Goal: Information Seeking & Learning: Learn about a topic

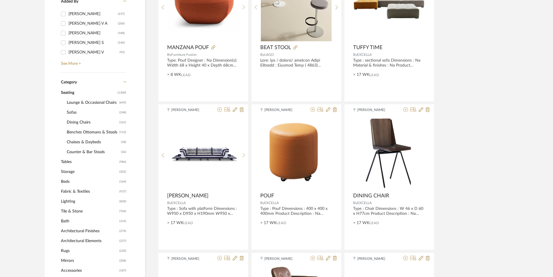
scroll to position [232, 0]
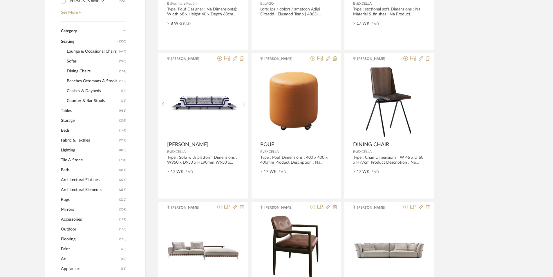
click at [85, 51] on span "Lounge & Occasional Chairs" at bounding box center [92, 51] width 51 height 10
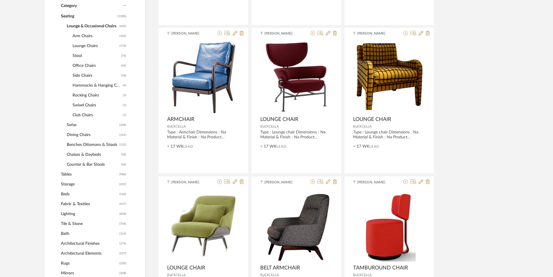
scroll to position [290, 0]
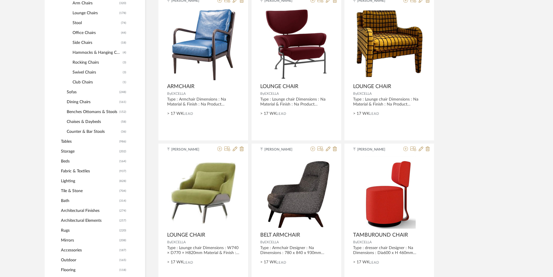
click at [71, 153] on span "Storage" at bounding box center [89, 151] width 57 height 10
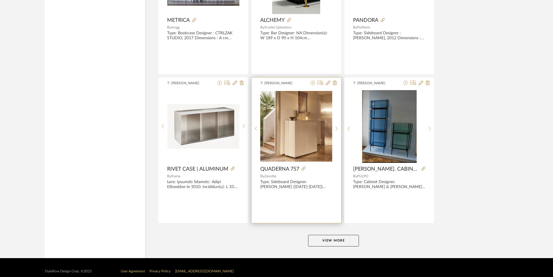
scroll to position [1700, 0]
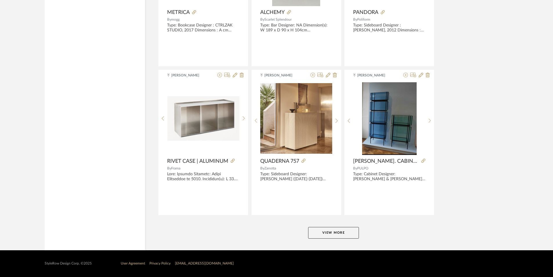
click at [334, 234] on button "View More" at bounding box center [333, 233] width 51 height 12
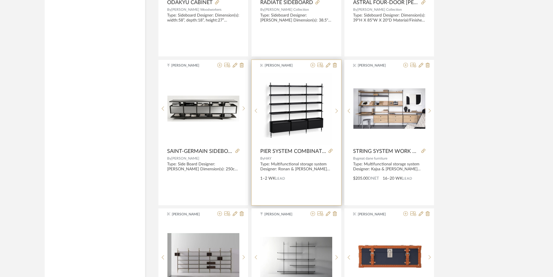
scroll to position [2078, 0]
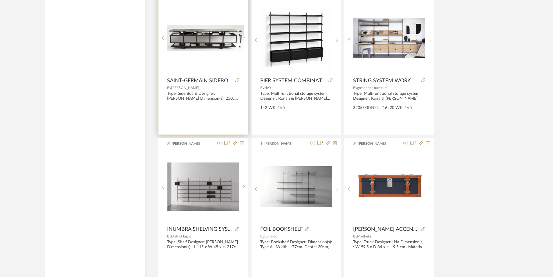
click at [246, 39] on sr-next-btn at bounding box center [243, 37] width 9 height 5
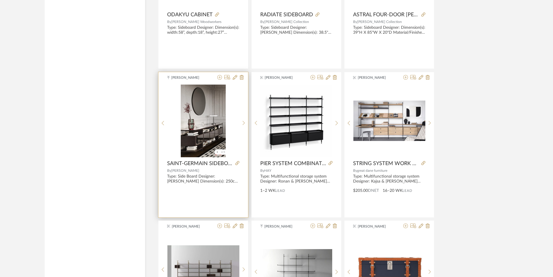
scroll to position [1991, 0]
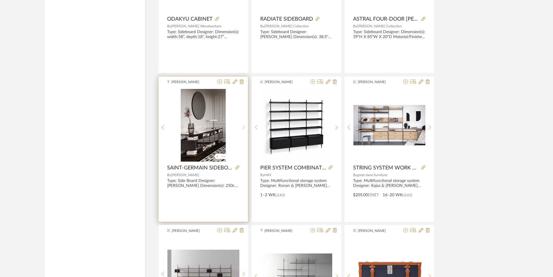
click at [241, 128] on sr-next-btn at bounding box center [243, 127] width 9 height 5
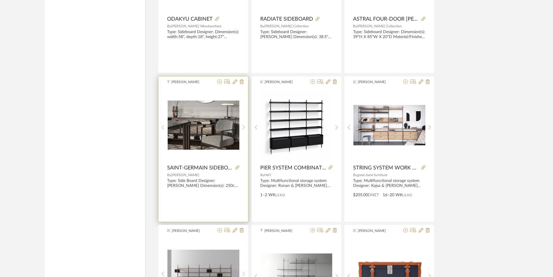
click at [162, 127] on icon at bounding box center [163, 127] width 3 height 5
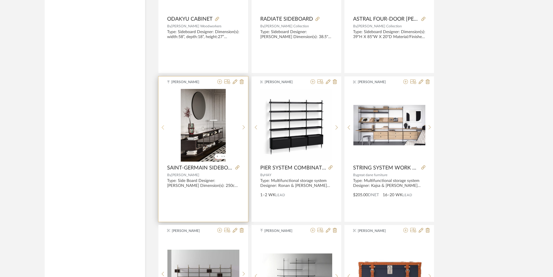
click at [162, 127] on icon at bounding box center [163, 127] width 3 height 5
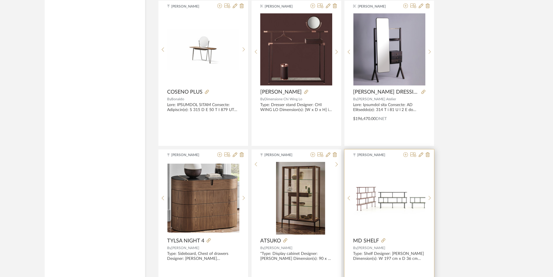
scroll to position [3482, 0]
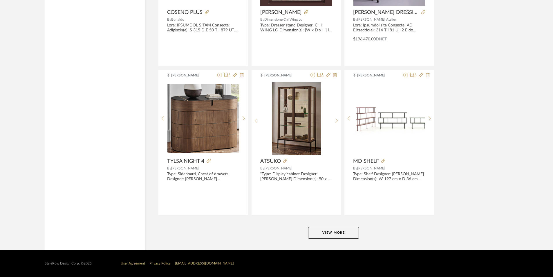
click at [343, 236] on button "View More" at bounding box center [333, 233] width 51 height 12
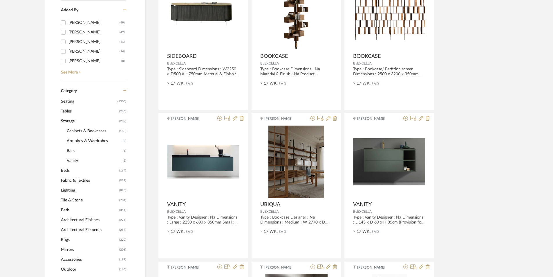
scroll to position [174, 0]
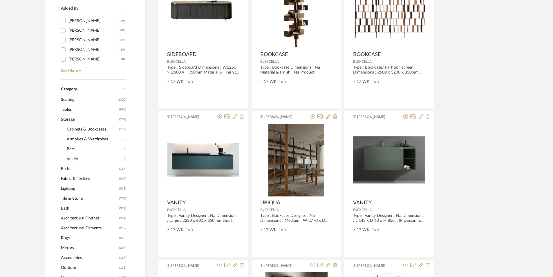
click at [75, 130] on span "Cabinets & Bookcases" at bounding box center [92, 129] width 51 height 10
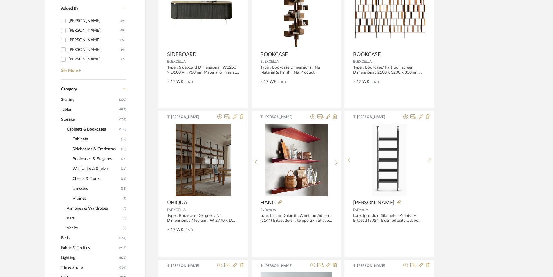
click at [102, 158] on span "Bookcases & Etageres" at bounding box center [96, 159] width 47 height 10
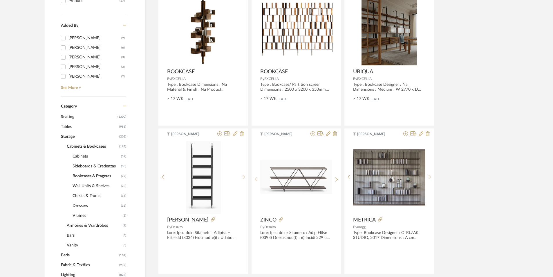
scroll to position [158, 0]
click at [95, 184] on span "Wall Units & Shelves" at bounding box center [96, 185] width 47 height 10
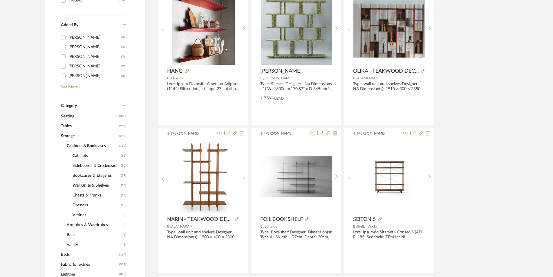
click at [98, 194] on span "Chests & Trunks" at bounding box center [96, 195] width 47 height 10
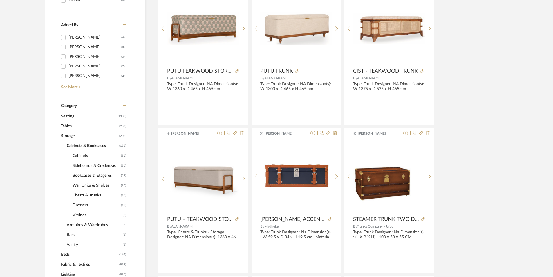
click at [84, 157] on span "Cabinets" at bounding box center [96, 156] width 47 height 10
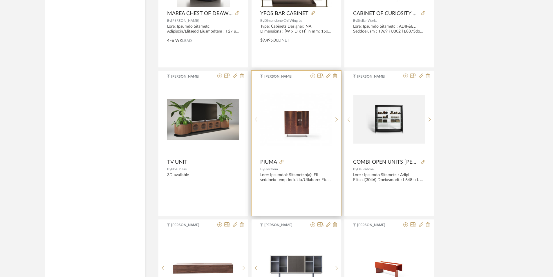
scroll to position [1700, 0]
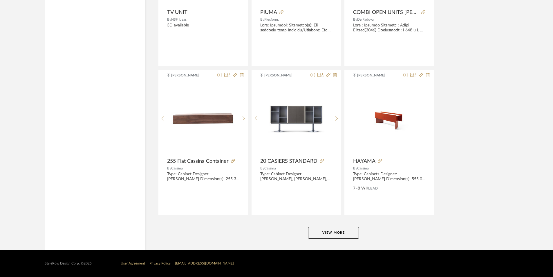
click at [333, 233] on button "View More" at bounding box center [333, 233] width 51 height 12
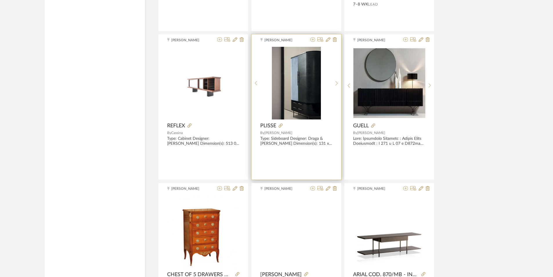
scroll to position [1962, 0]
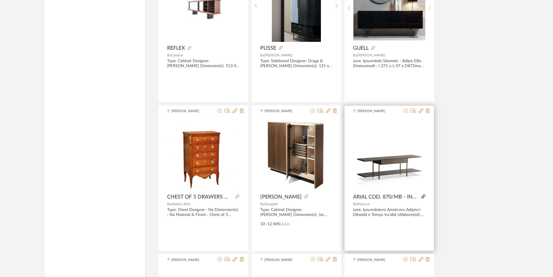
click at [423, 197] on icon at bounding box center [423, 196] width 4 height 4
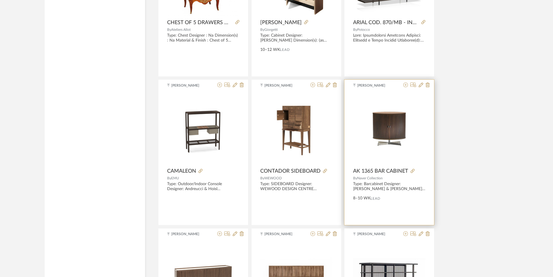
scroll to position [2310, 0]
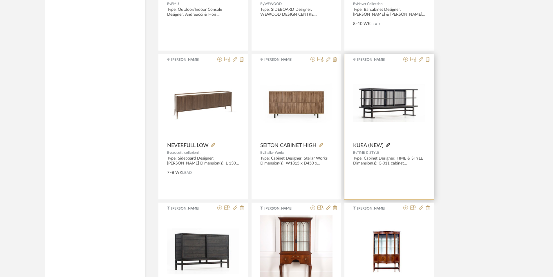
click at [388, 146] on icon at bounding box center [388, 145] width 4 height 4
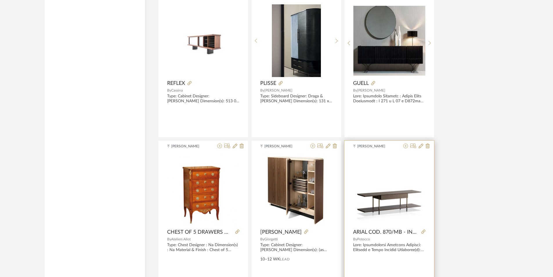
scroll to position [1875, 0]
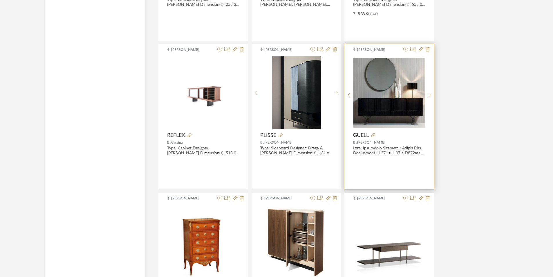
click at [430, 95] on icon at bounding box center [430, 95] width 2 height 4
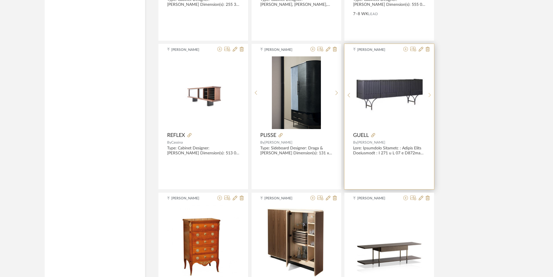
click at [430, 95] on icon at bounding box center [430, 95] width 2 height 4
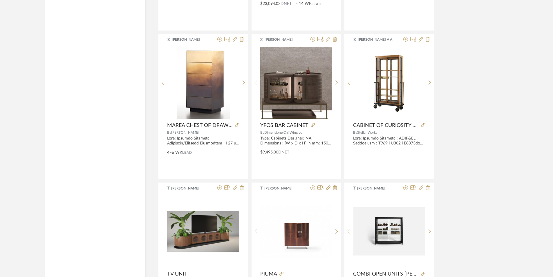
scroll to position [1265, 0]
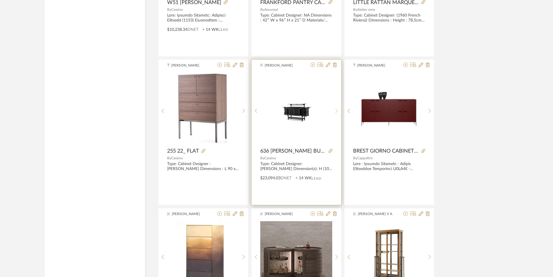
click at [338, 111] on sr-next-btn at bounding box center [336, 110] width 9 height 5
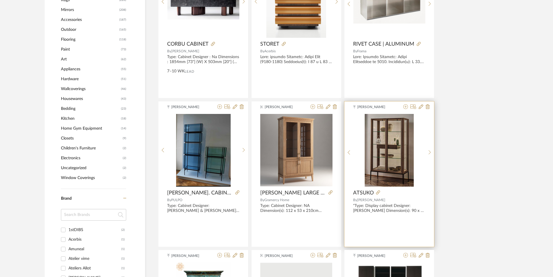
scroll to position [481, 0]
click at [428, 159] on div at bounding box center [430, 151] width 9 height 77
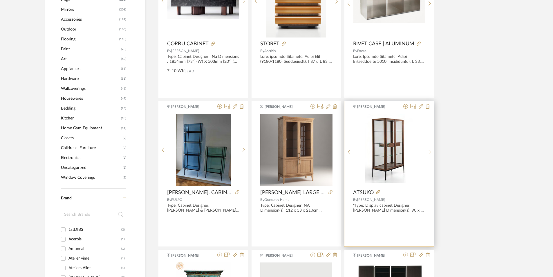
click at [431, 156] on div at bounding box center [430, 151] width 9 height 77
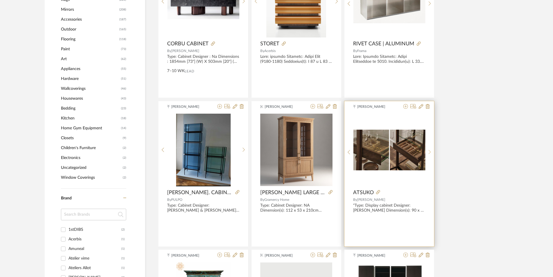
click at [431, 156] on div at bounding box center [430, 151] width 9 height 77
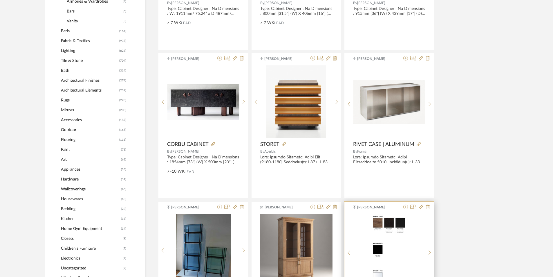
scroll to position [278, 0]
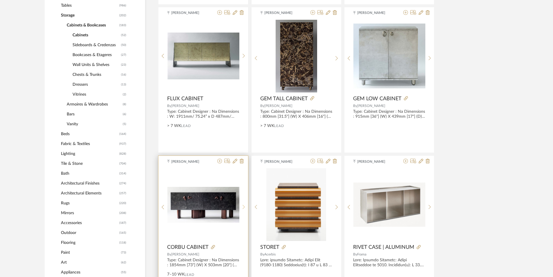
click at [246, 206] on sr-next-btn at bounding box center [243, 206] width 9 height 5
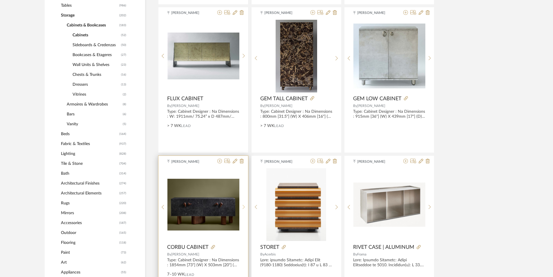
click at [246, 206] on sr-next-btn at bounding box center [243, 206] width 9 height 5
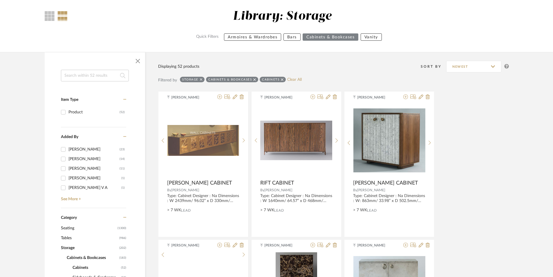
scroll to position [249, 0]
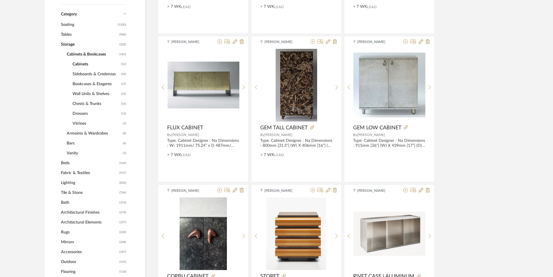
click at [104, 76] on span "Sideboards & Credenzas" at bounding box center [96, 74] width 47 height 10
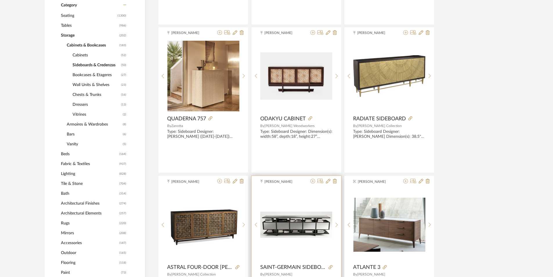
scroll to position [336, 0]
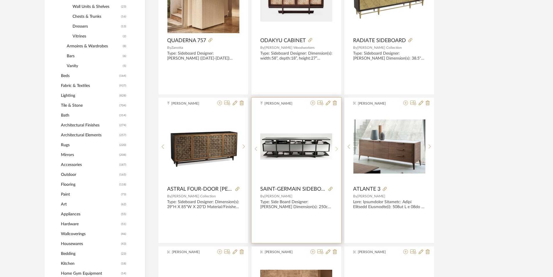
click at [337, 145] on div at bounding box center [336, 148] width 9 height 77
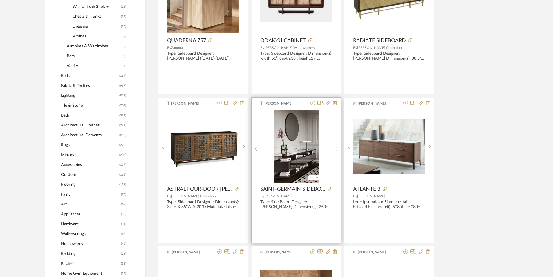
click at [337, 145] on div at bounding box center [336, 148] width 9 height 77
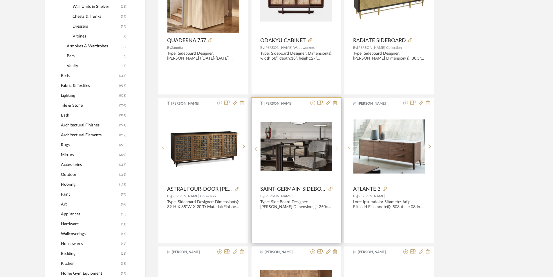
click at [337, 145] on div at bounding box center [336, 148] width 9 height 77
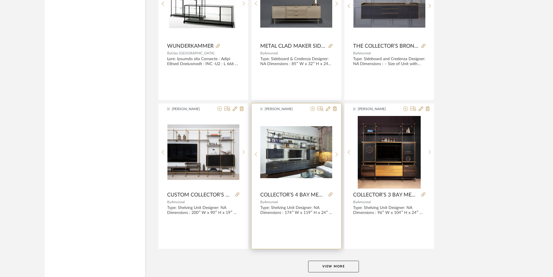
scroll to position [1584, 0]
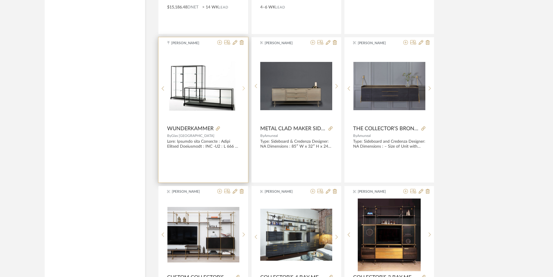
click at [245, 90] on sr-next-btn at bounding box center [243, 88] width 9 height 5
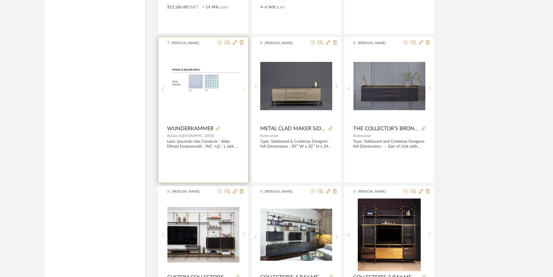
click at [245, 90] on sr-next-btn at bounding box center [243, 88] width 9 height 5
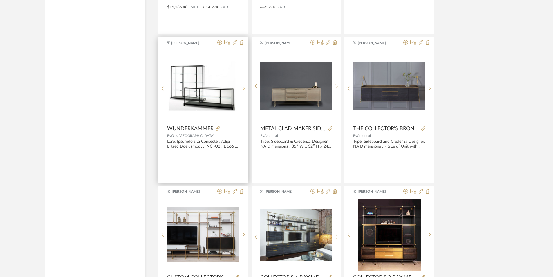
click at [245, 90] on sr-next-btn at bounding box center [243, 88] width 9 height 5
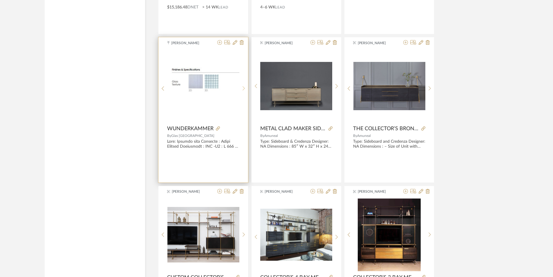
click at [245, 90] on sr-next-btn at bounding box center [243, 88] width 9 height 5
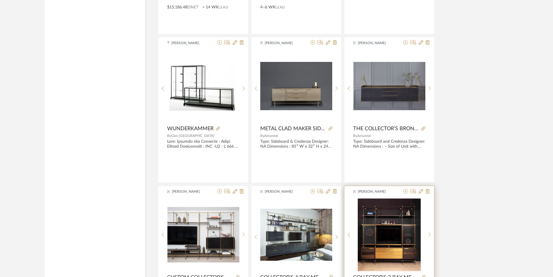
scroll to position [1700, 0]
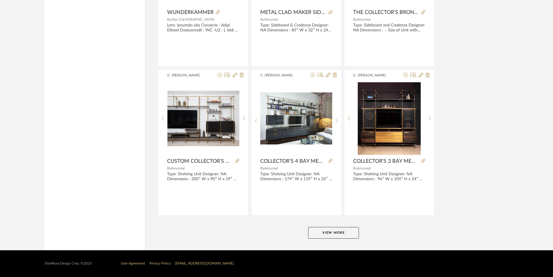
click at [334, 233] on button "View More" at bounding box center [333, 233] width 51 height 12
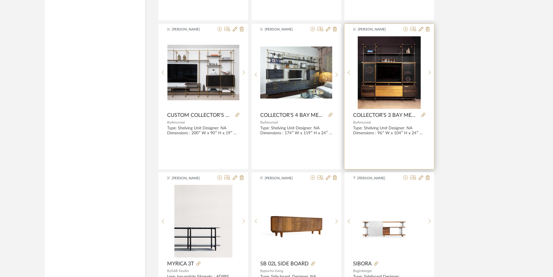
scroll to position [1875, 0]
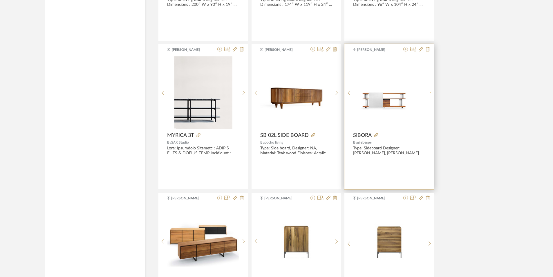
click at [428, 95] on sr-next-btn at bounding box center [430, 92] width 9 height 5
click at [428, 95] on sr-next-btn at bounding box center [430, 95] width 9 height 5
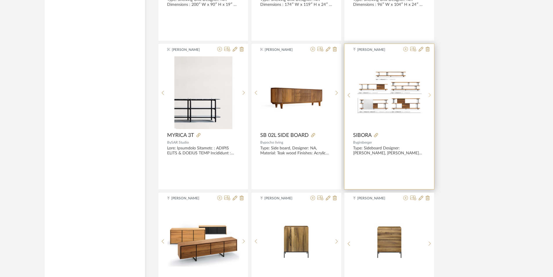
click at [428, 95] on sr-next-btn at bounding box center [430, 95] width 9 height 5
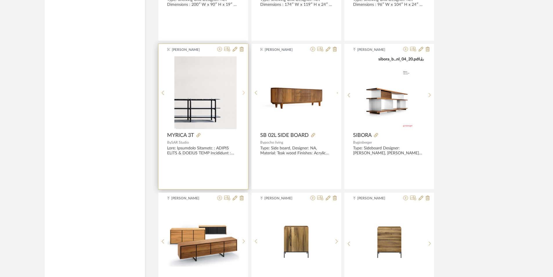
click at [244, 96] on div at bounding box center [243, 92] width 9 height 73
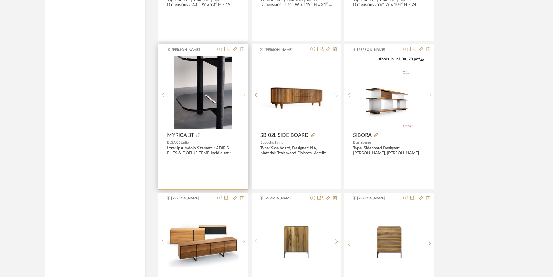
click at [244, 96] on icon at bounding box center [244, 95] width 3 height 5
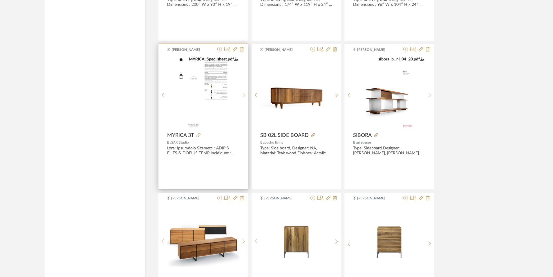
click at [244, 96] on icon at bounding box center [244, 95] width 3 height 5
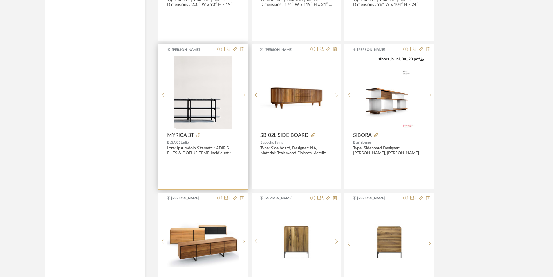
click at [244, 96] on icon at bounding box center [244, 95] width 3 height 5
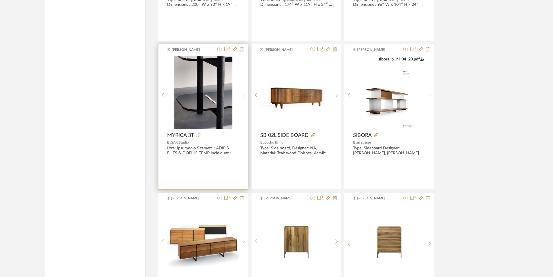
click at [244, 96] on icon at bounding box center [244, 95] width 3 height 5
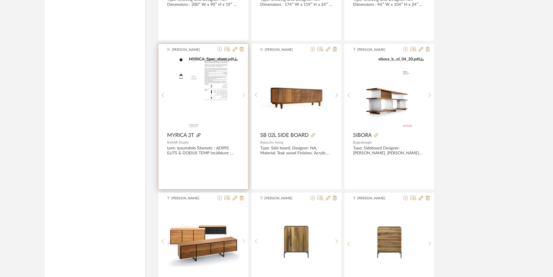
click at [199, 135] on icon at bounding box center [199, 135] width 4 height 4
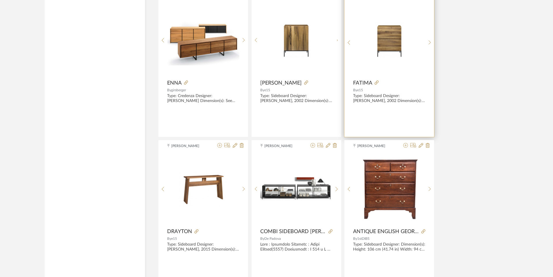
scroll to position [2165, 0]
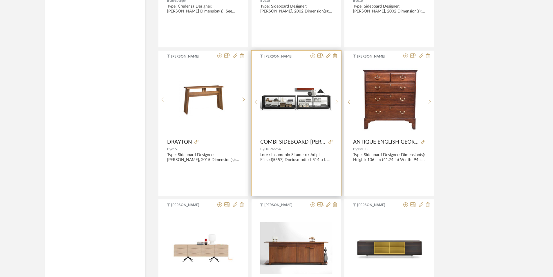
click at [338, 100] on icon at bounding box center [337, 101] width 3 height 5
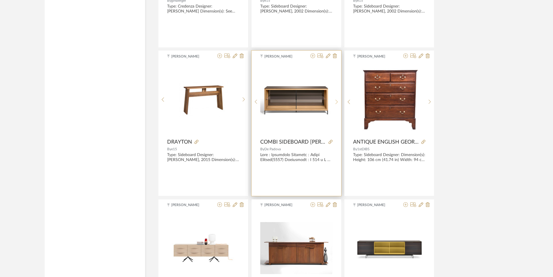
click at [336, 100] on icon at bounding box center [337, 102] width 2 height 4
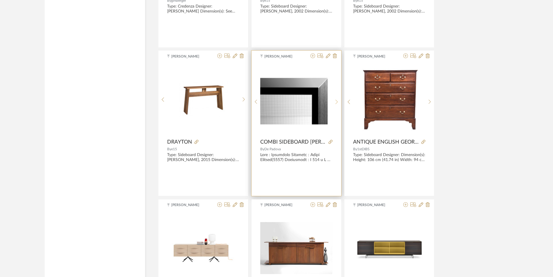
click at [336, 100] on icon at bounding box center [337, 102] width 2 height 4
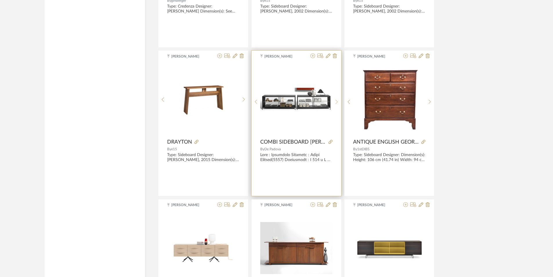
click at [336, 100] on icon at bounding box center [337, 102] width 2 height 4
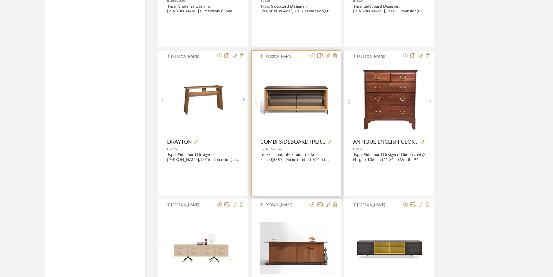
click at [336, 100] on icon at bounding box center [337, 102] width 2 height 4
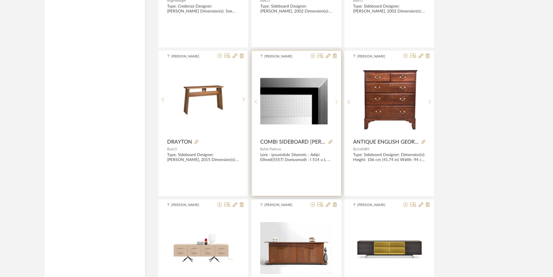
click at [336, 100] on icon at bounding box center [337, 102] width 2 height 4
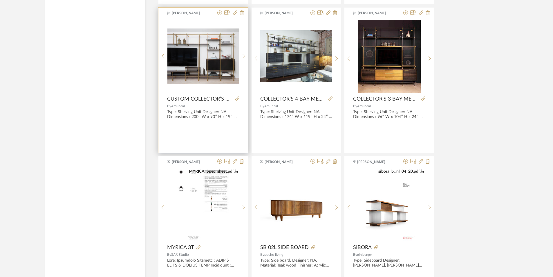
scroll to position [1742, 0]
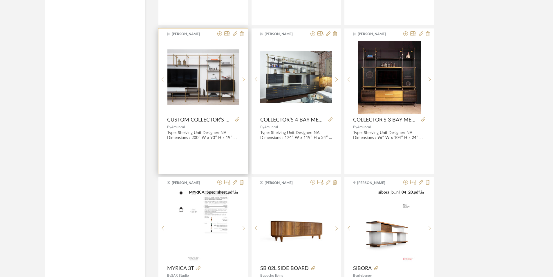
click at [243, 77] on div at bounding box center [243, 79] width 9 height 77
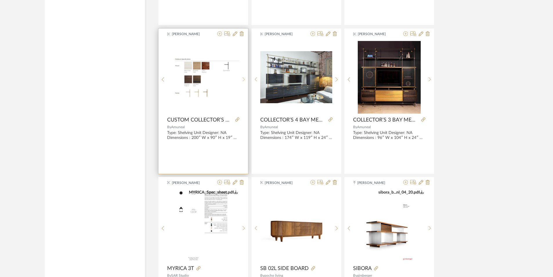
click at [243, 77] on div at bounding box center [243, 79] width 9 height 77
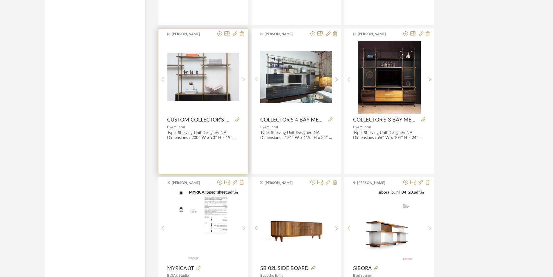
click at [243, 77] on div at bounding box center [243, 79] width 9 height 77
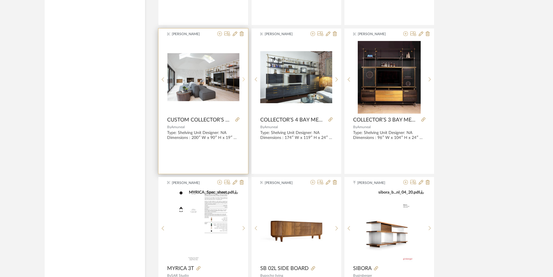
click at [243, 77] on div at bounding box center [243, 79] width 9 height 77
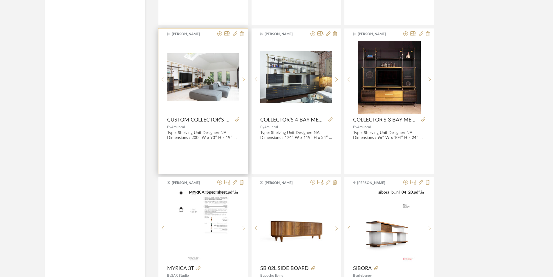
click at [243, 77] on div at bounding box center [243, 79] width 9 height 77
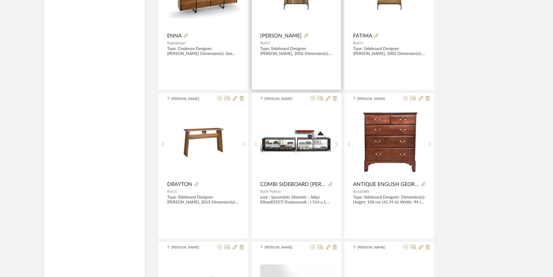
scroll to position [2177, 0]
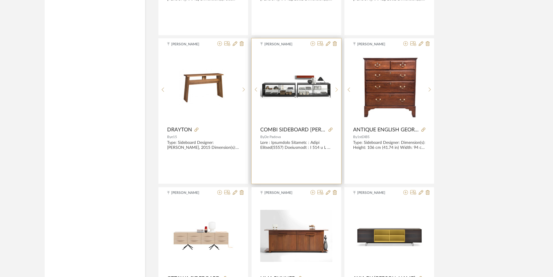
click at [335, 90] on sr-next-btn at bounding box center [336, 89] width 9 height 5
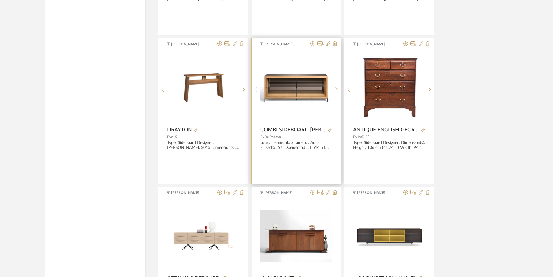
click at [335, 90] on sr-next-btn at bounding box center [336, 89] width 9 height 5
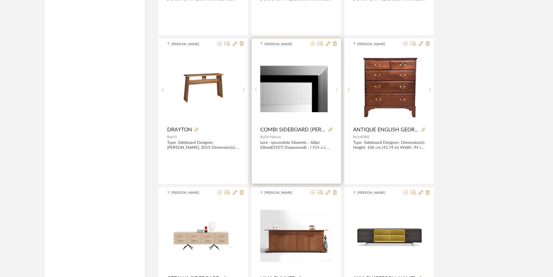
click at [335, 90] on sr-next-btn at bounding box center [336, 89] width 9 height 5
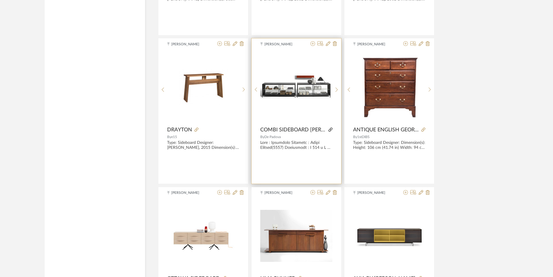
click at [329, 130] on icon at bounding box center [331, 129] width 4 height 4
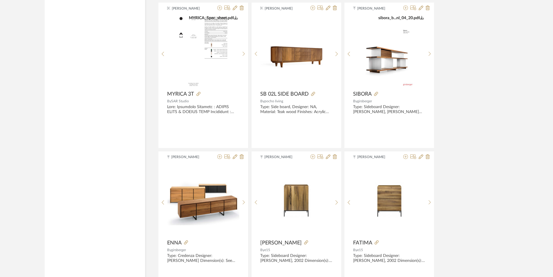
scroll to position [1800, 0]
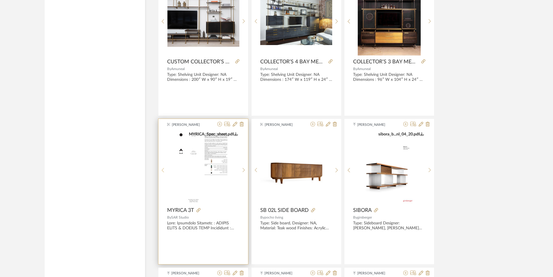
click at [163, 170] on icon at bounding box center [163, 169] width 3 height 5
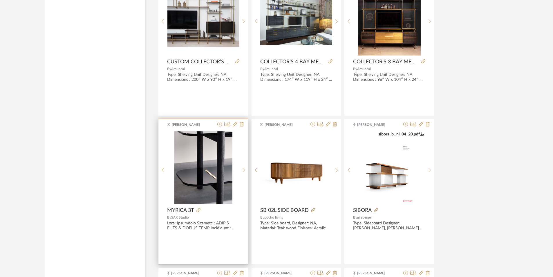
click at [163, 170] on icon at bounding box center [163, 169] width 3 height 5
